Goal: Transaction & Acquisition: Purchase product/service

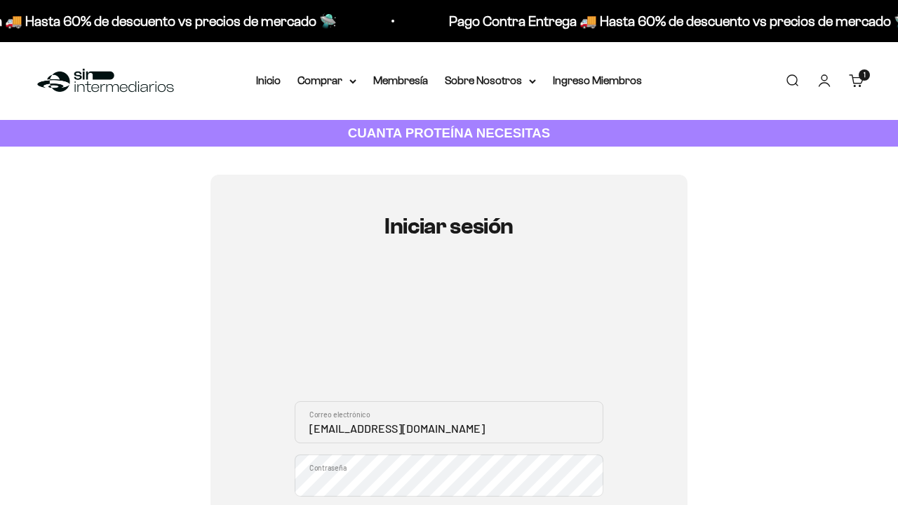
click at [449, 422] on input "[EMAIL_ADDRESS][DOMAIN_NAME]" at bounding box center [449, 422] width 309 height 42
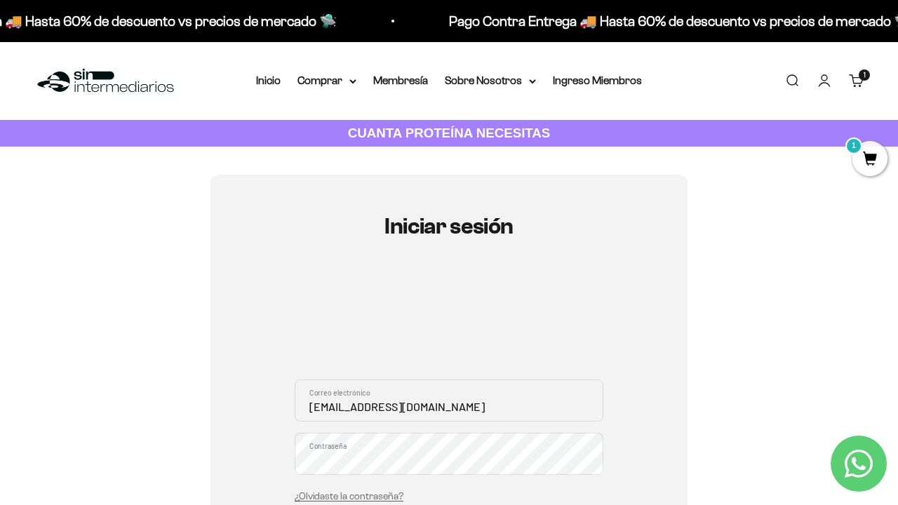
type input "[EMAIL_ADDRESS][DOMAIN_NAME]"
